Goal: Find contact information: Find contact information

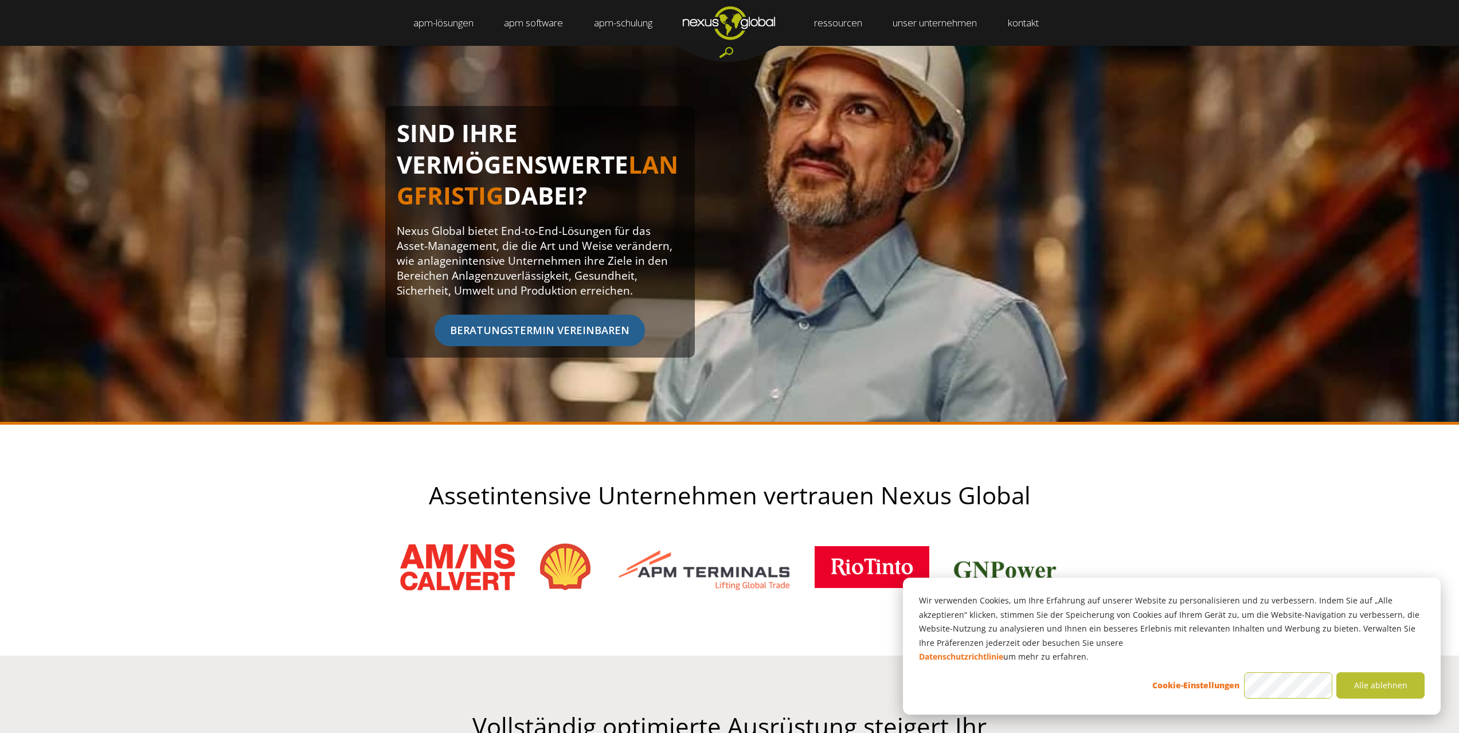
scroll to position [115, 0]
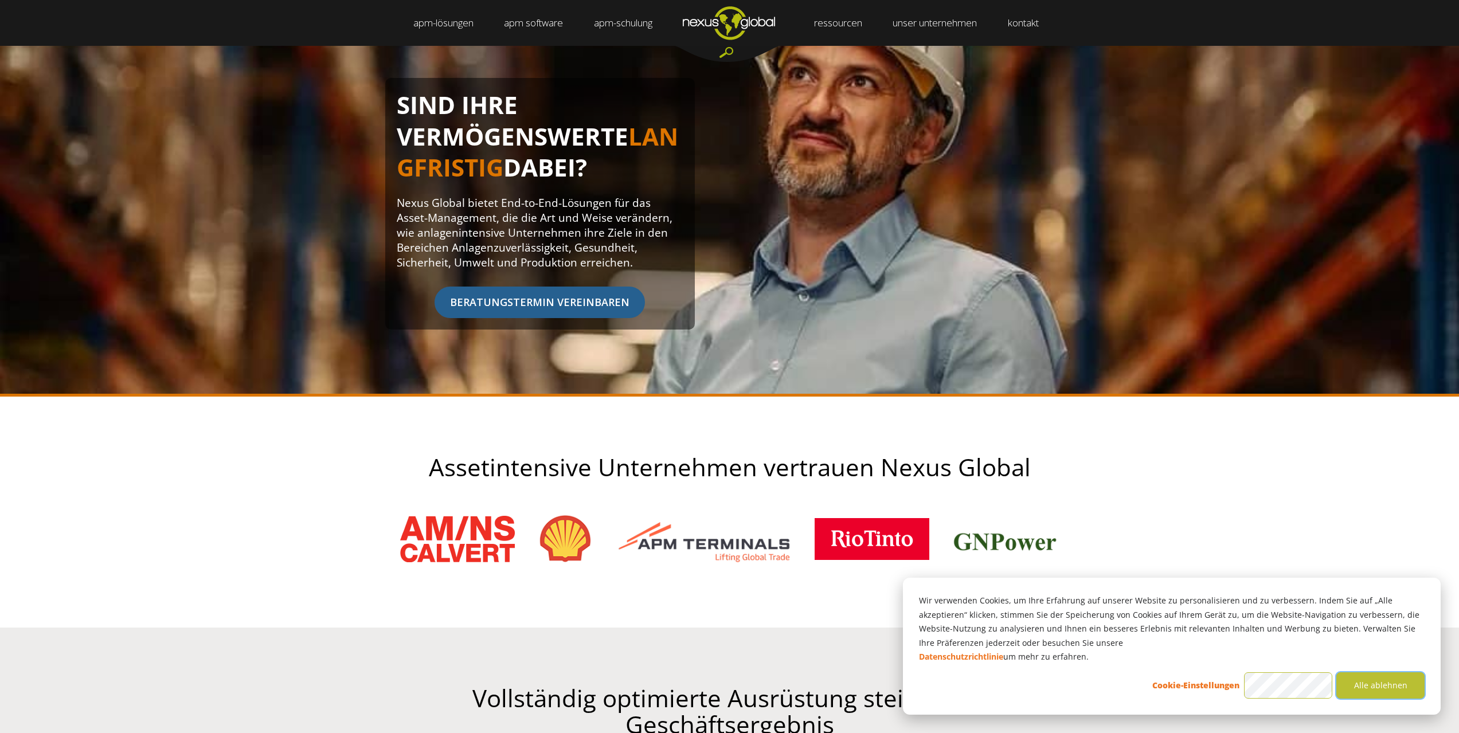
click at [1351, 684] on button "Alle ablehnen" at bounding box center [1380, 685] width 88 height 26
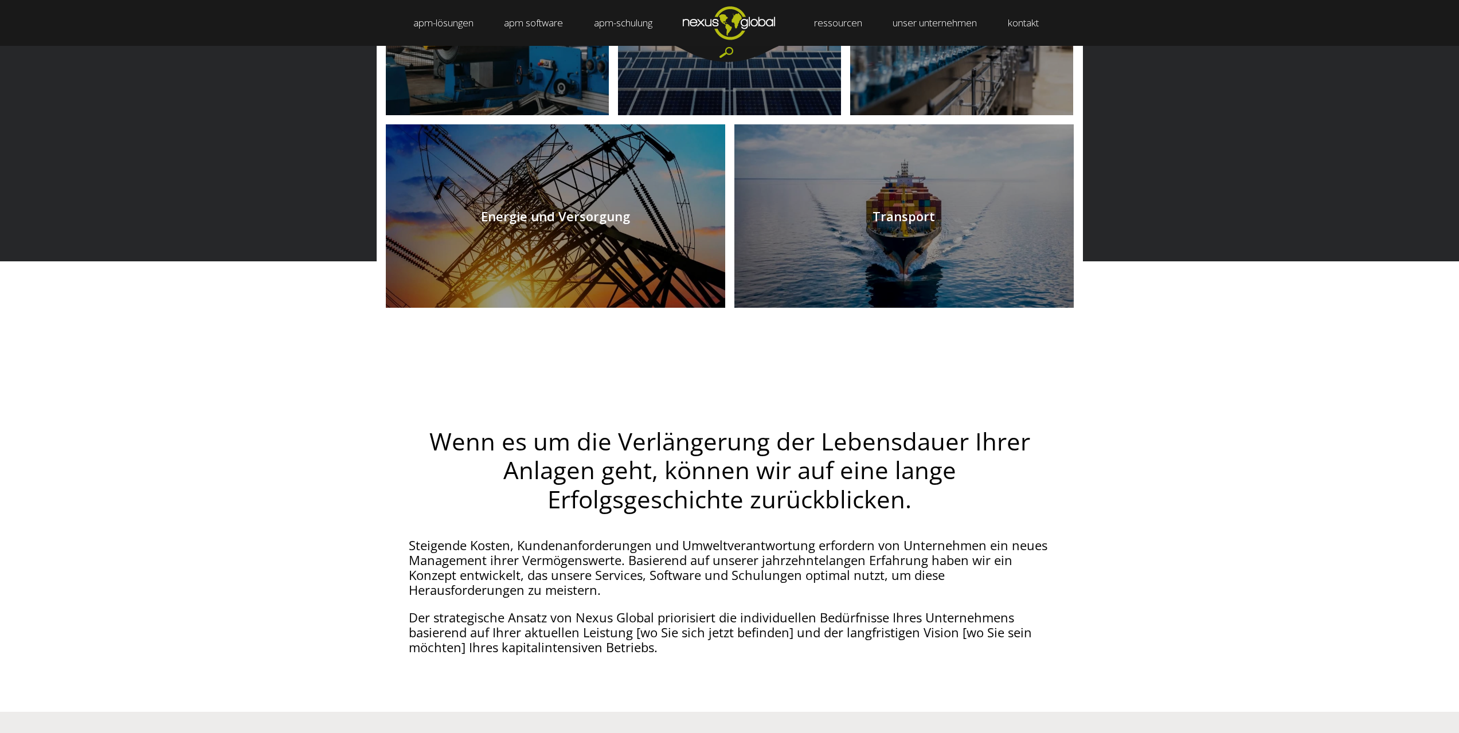
scroll to position [1433, 0]
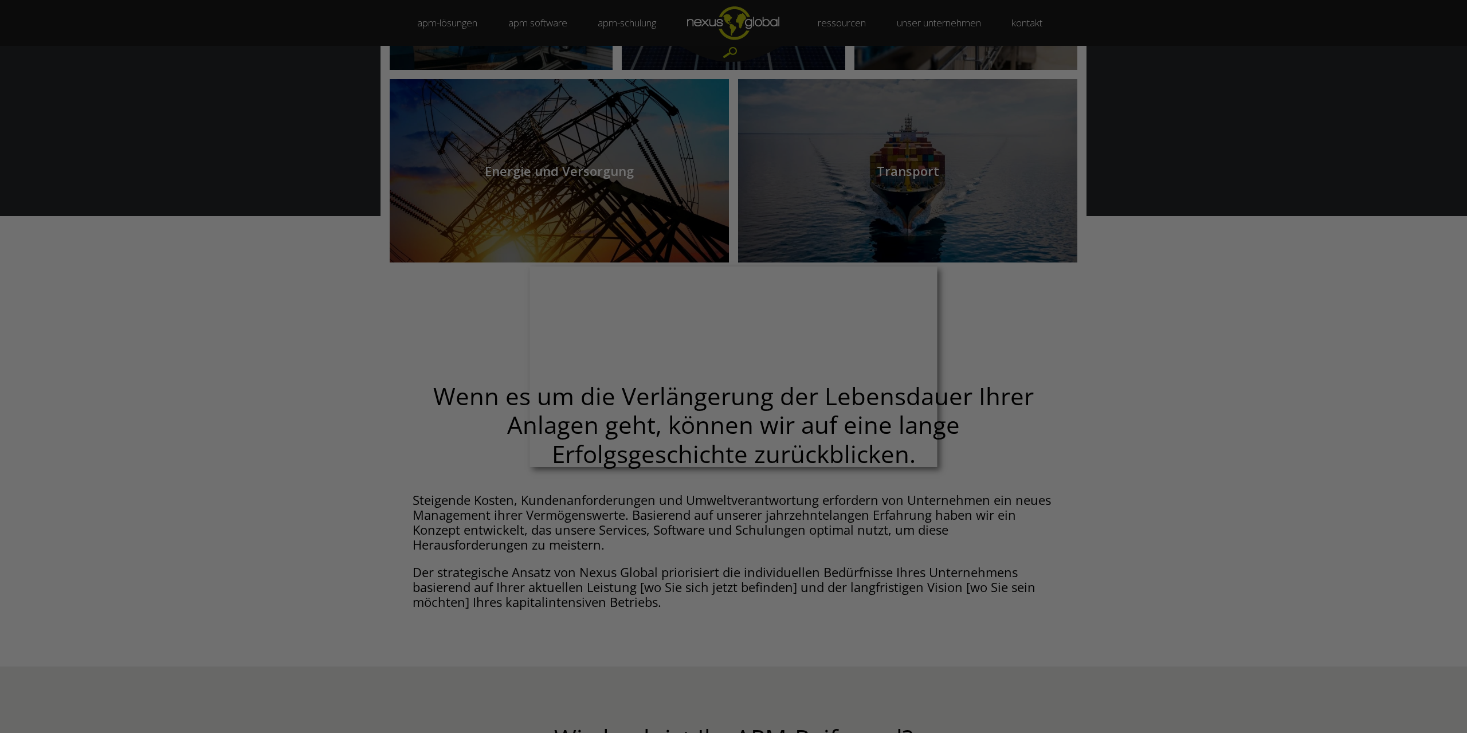
click at [998, 336] on div at bounding box center [741, 370] width 1482 height 741
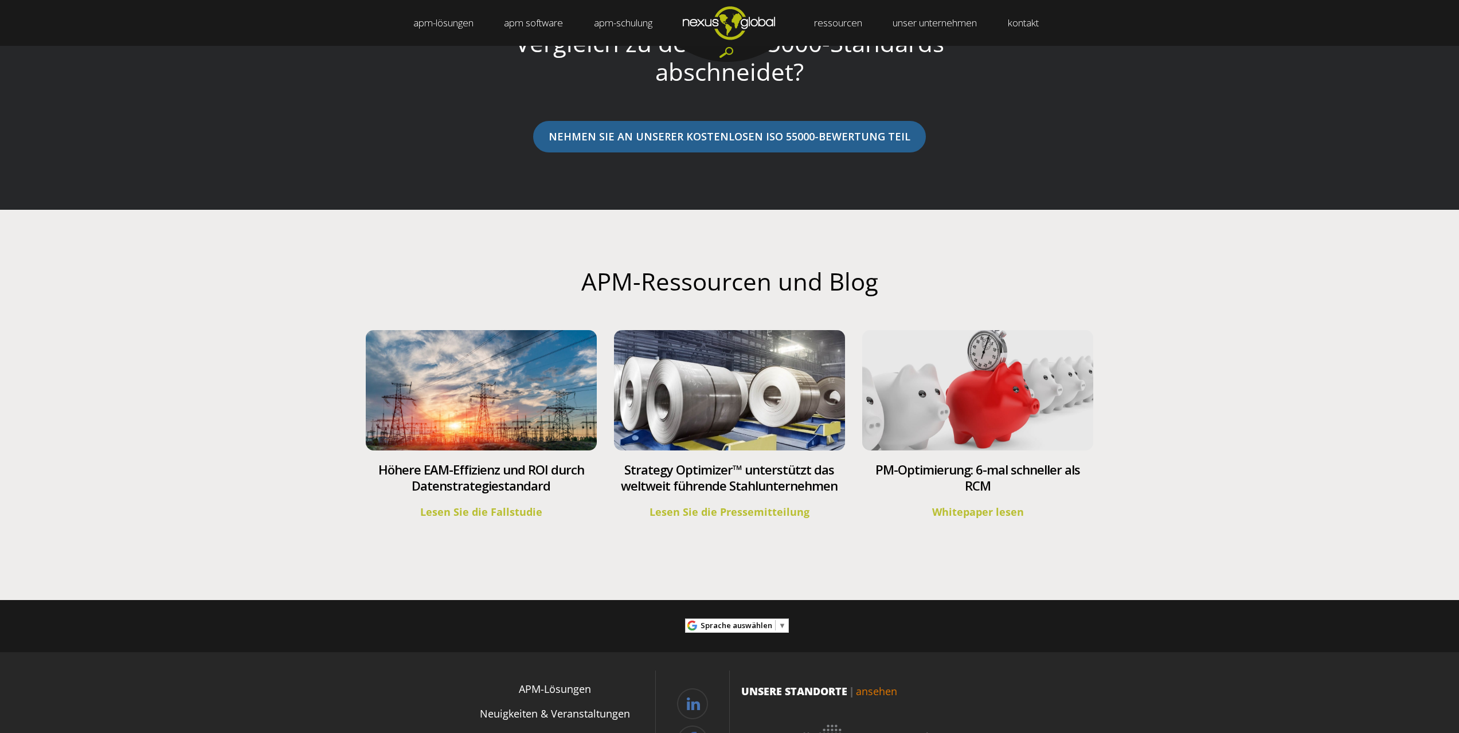
scroll to position [4228, 0]
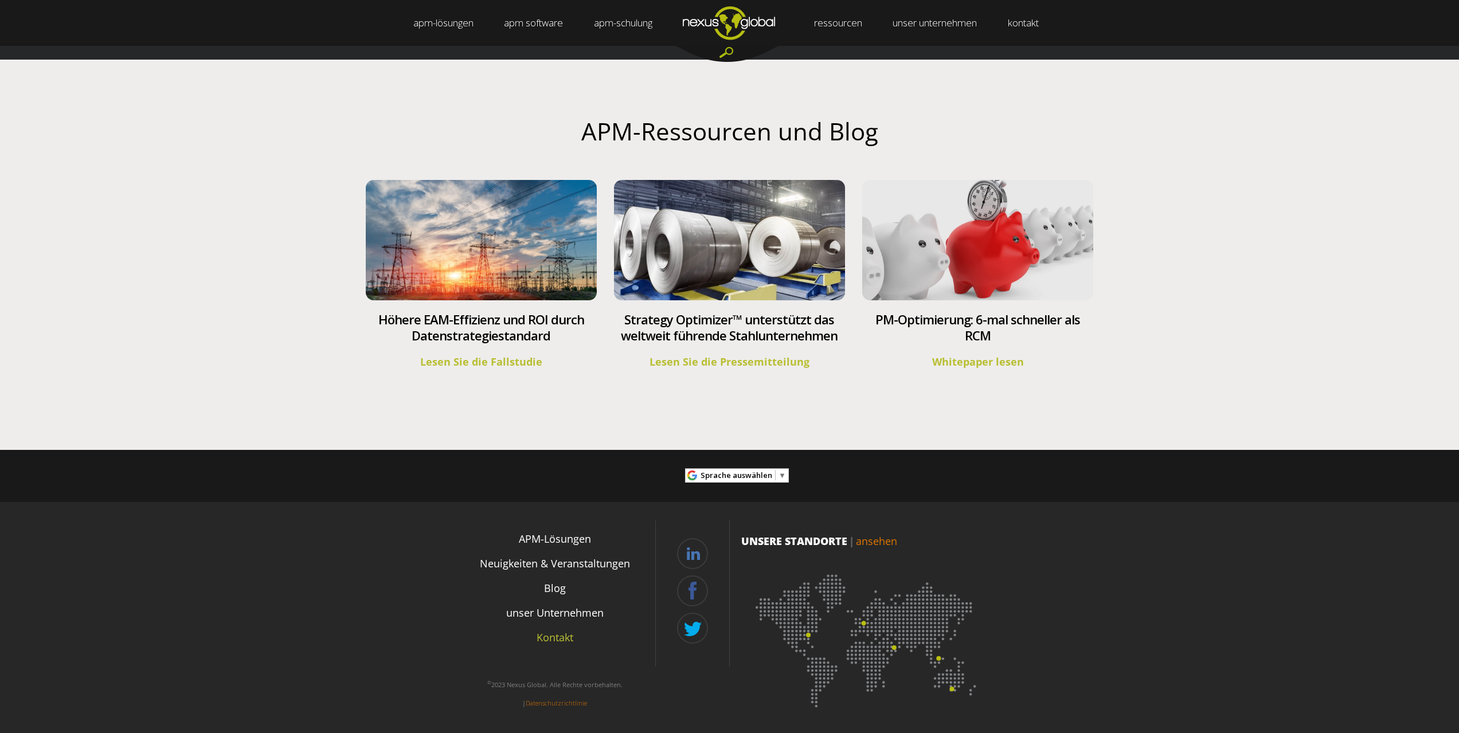
click at [561, 640] on font "Kontakt" at bounding box center [554, 637] width 37 height 14
